Goal: Communication & Community: Answer question/provide support

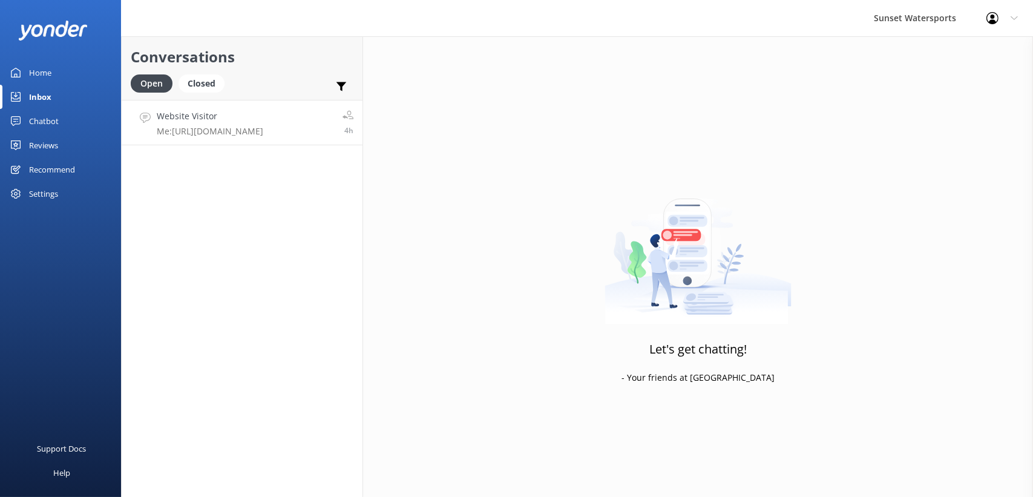
click at [232, 120] on h4 "Website Visitor" at bounding box center [210, 116] width 107 height 13
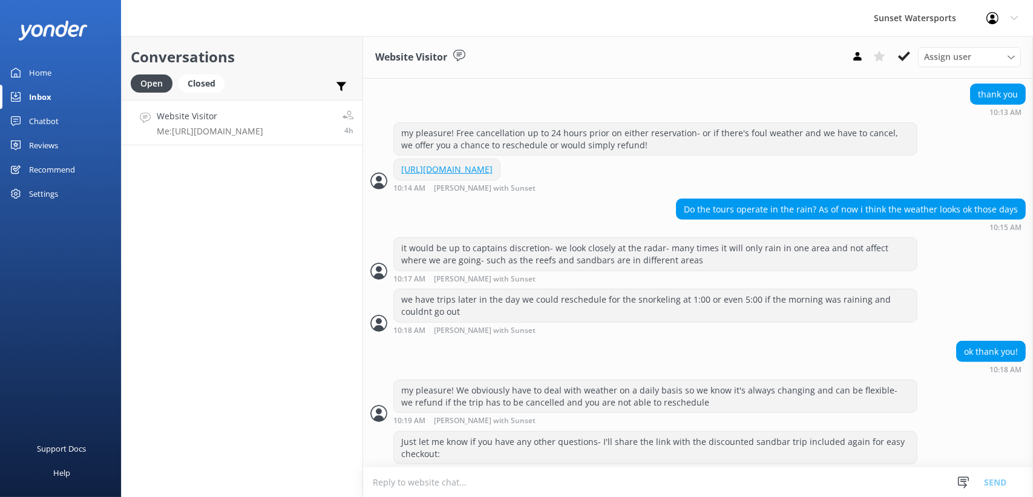
scroll to position [920, 0]
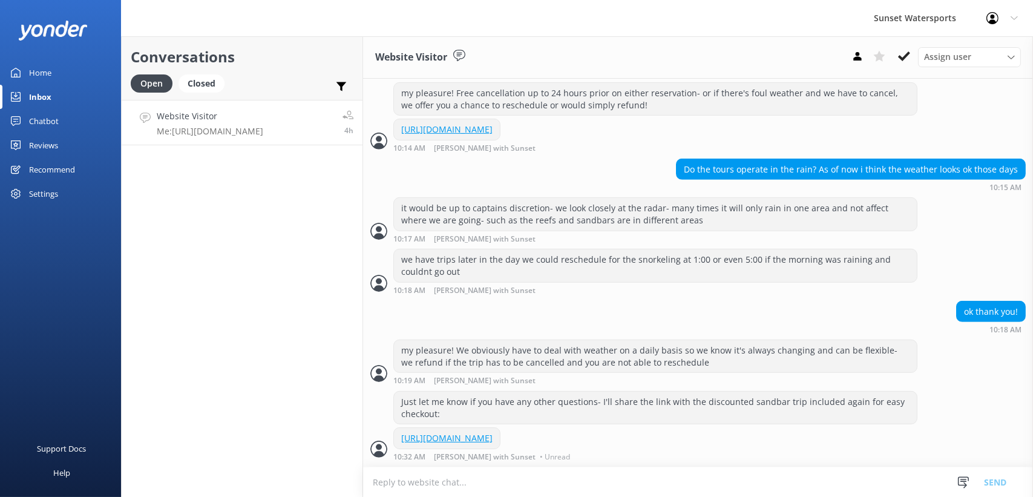
click at [59, 78] on link "Home" at bounding box center [60, 73] width 121 height 24
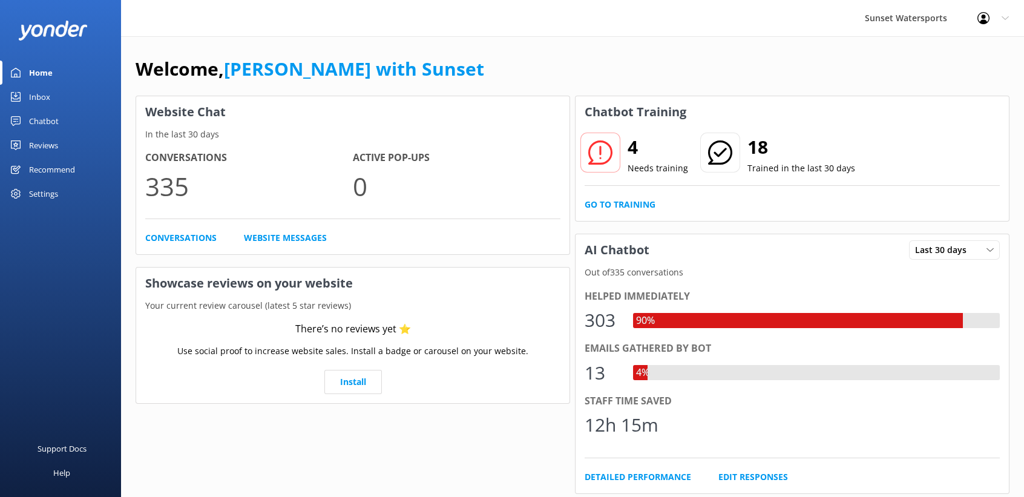
click at [34, 97] on div "Inbox" at bounding box center [39, 97] width 21 height 24
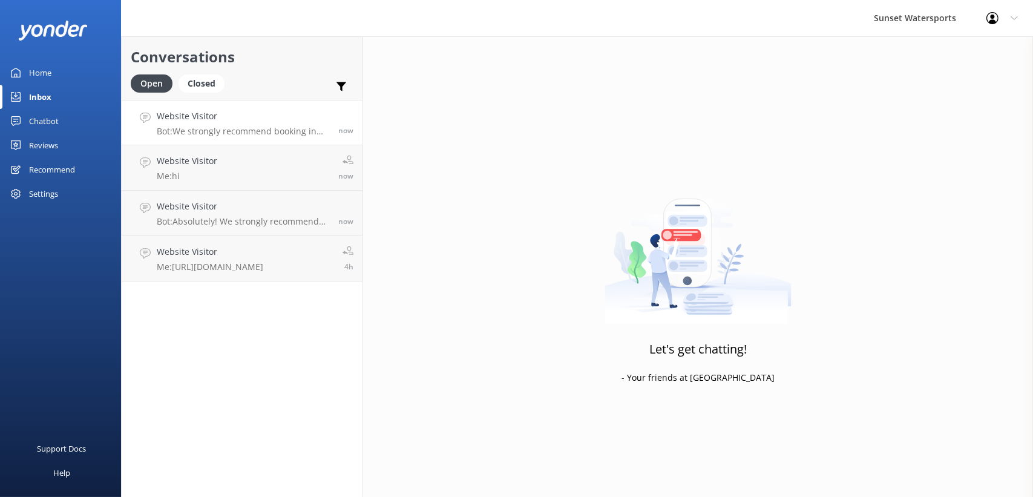
click at [148, 117] on icon at bounding box center [145, 118] width 11 height 11
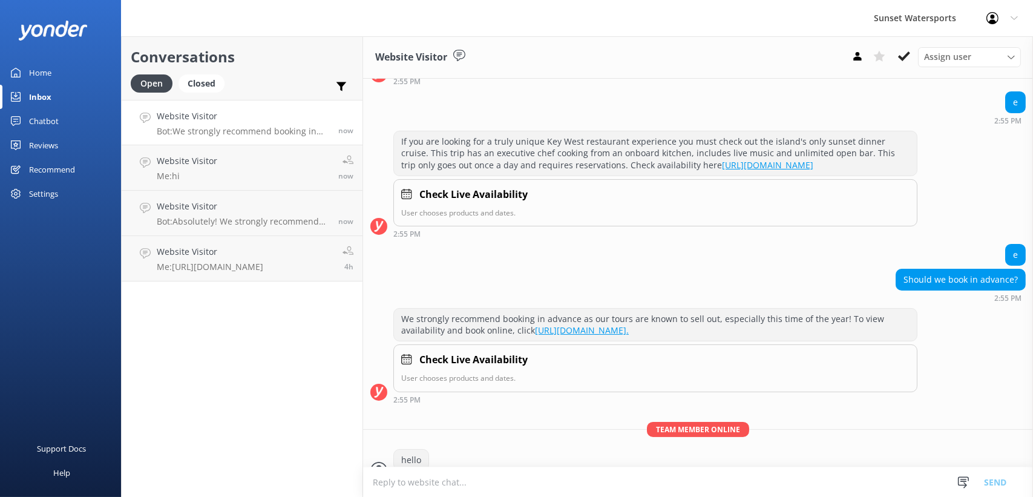
scroll to position [468, 0]
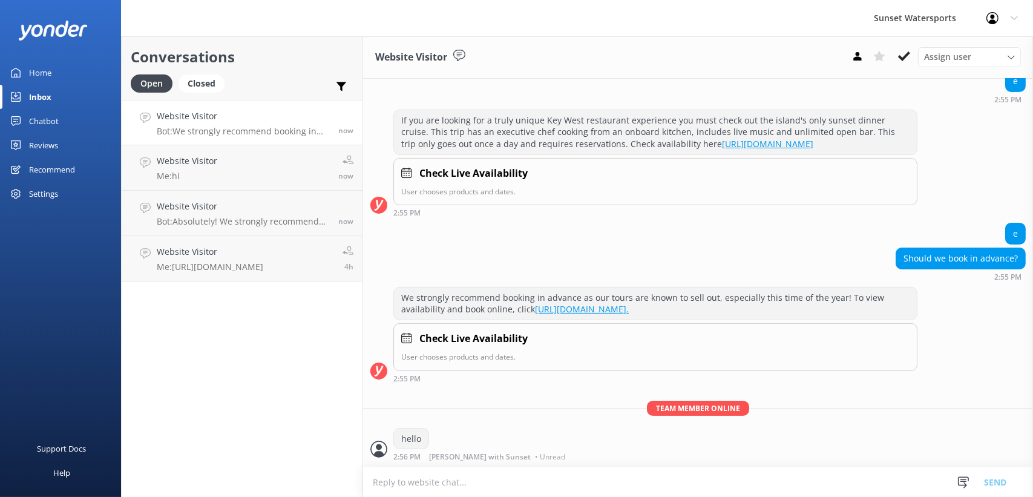
click at [27, 70] on link "Home" at bounding box center [60, 73] width 121 height 24
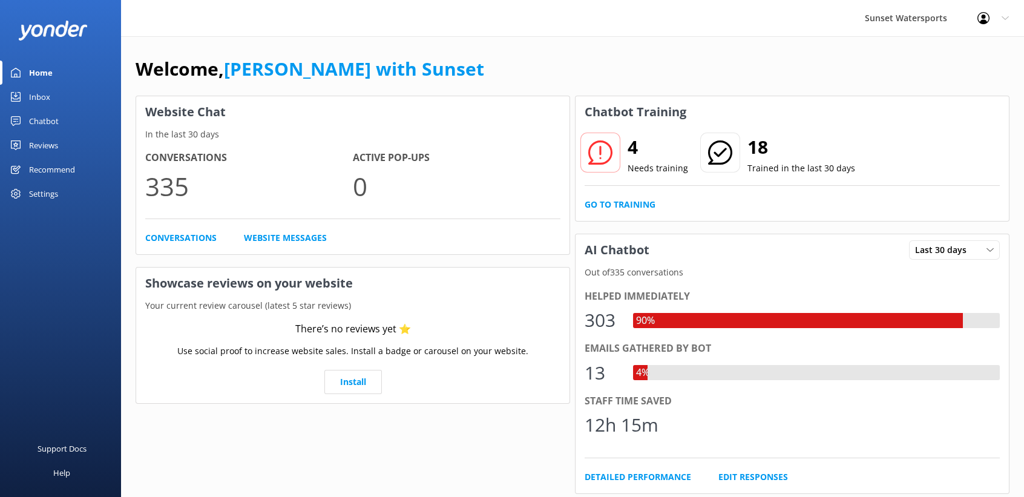
click at [26, 87] on link "Inbox" at bounding box center [60, 97] width 121 height 24
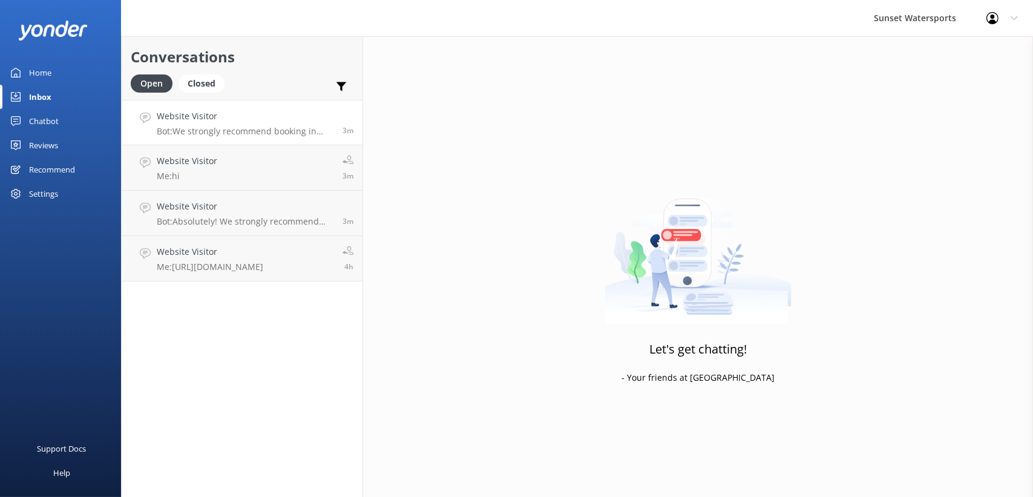
click at [200, 114] on h4 "Website Visitor" at bounding box center [245, 116] width 177 height 13
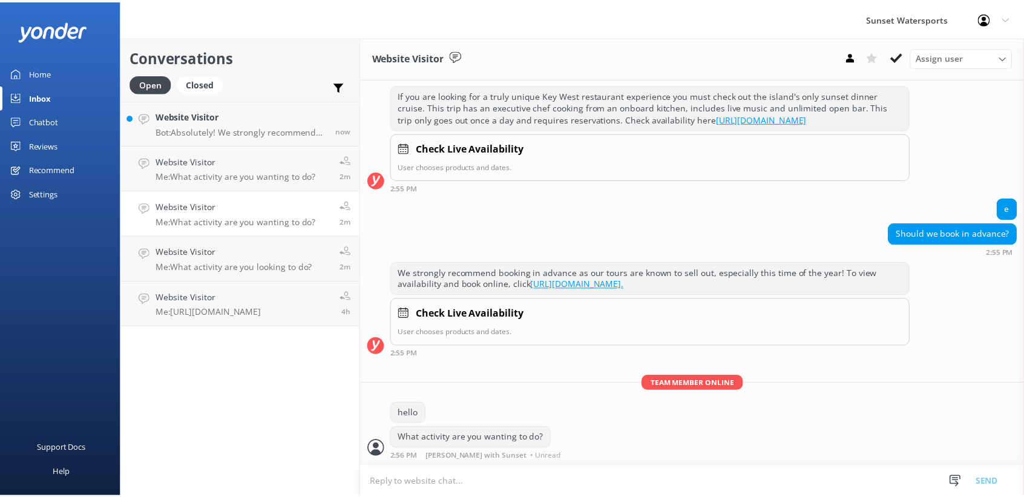
scroll to position [493, 0]
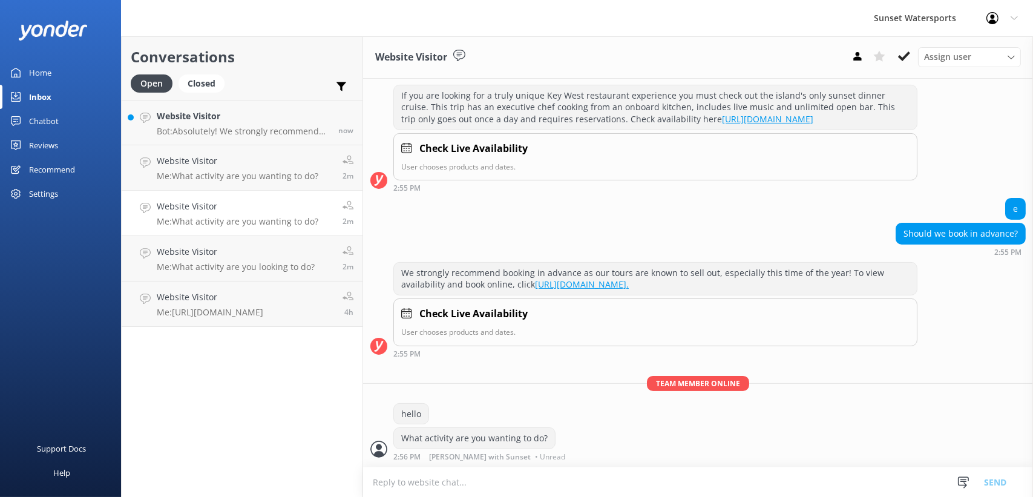
click at [39, 74] on div "Home" at bounding box center [40, 73] width 22 height 24
